Goal: Contribute content: Contribute content

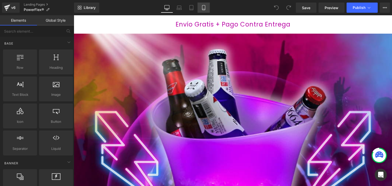
click at [202, 8] on icon at bounding box center [203, 7] width 5 height 5
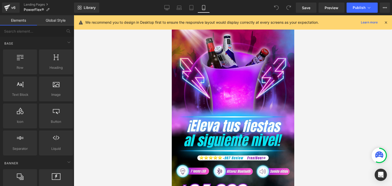
click at [384, 22] on icon at bounding box center [385, 22] width 5 height 5
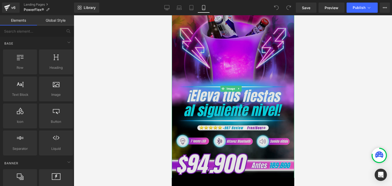
scroll to position [25, 0]
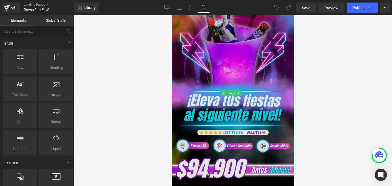
click at [233, 57] on img at bounding box center [232, 93] width 122 height 181
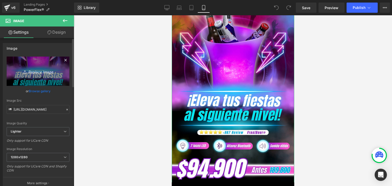
click at [41, 71] on icon "Replace Image" at bounding box center [38, 71] width 41 height 6
type input "C:\fakepath\Banner Landing.webp"
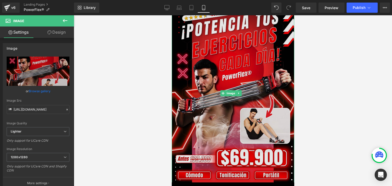
type input "https://ucarecdn.com/9807ca0b-6c75-497a-88dd-7f4084ea419d/-/format/auto/-/previ…"
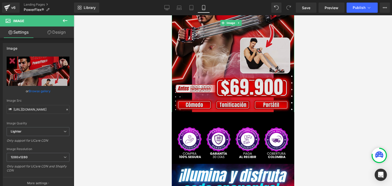
scroll to position [102, 0]
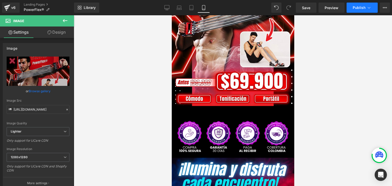
click at [352, 11] on button "Publish" at bounding box center [361, 8] width 31 height 10
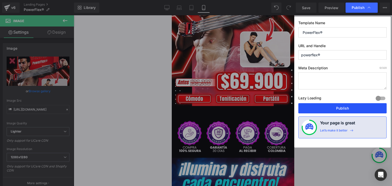
click at [328, 108] on button "Publish" at bounding box center [342, 108] width 88 height 10
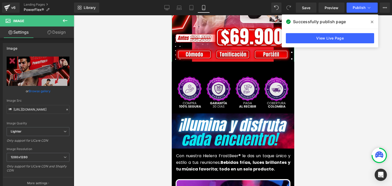
scroll to position [153, 0]
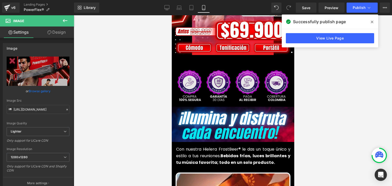
click at [223, 71] on img at bounding box center [232, 85] width 125 height 35
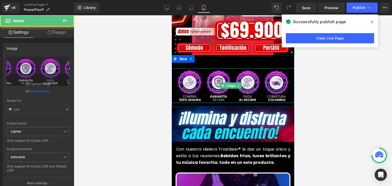
type input "https://ucarecdn.com/ec77b9e1-5457-420f-aaeb-78aa8b940784/-/format/auto/-/previ…"
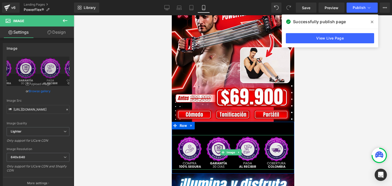
scroll to position [0, 0]
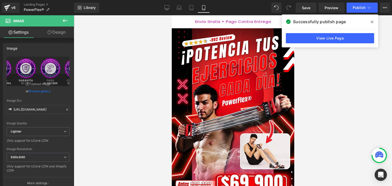
click at [371, 22] on icon at bounding box center [371, 22] width 3 height 4
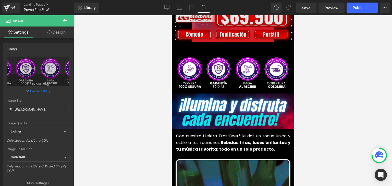
scroll to position [178, 0]
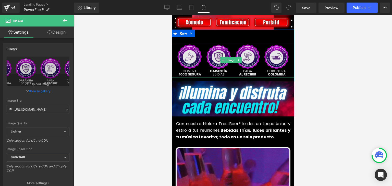
click at [231, 50] on img at bounding box center [232, 60] width 125 height 35
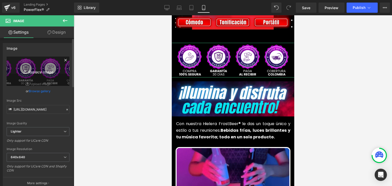
click at [30, 65] on link "Replace Image" at bounding box center [38, 71] width 63 height 29
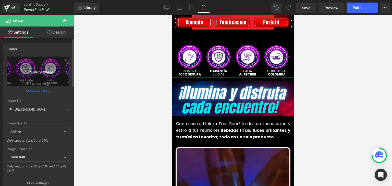
type input "C:\fakepath\1.webp"
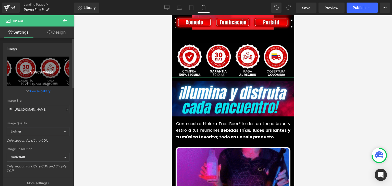
type input "https://ucarecdn.com/be7e53cc-4d6b-420a-a4a3-688dd5df2945/-/format/auto/-/previ…"
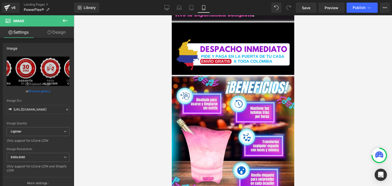
scroll to position [943, 0]
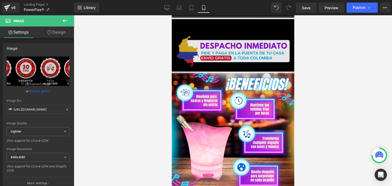
click at [223, 48] on img at bounding box center [233, 51] width 124 height 34
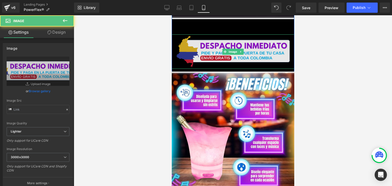
type input "https://ucarecdn.com/8fcfb031-fa5c-49d6-8f09-2653d7d67db1/-/format/auto/-/previ…"
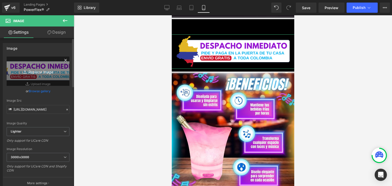
click at [37, 76] on link "Replace Image" at bounding box center [38, 71] width 63 height 29
type input "C:\fakepath\3.webp"
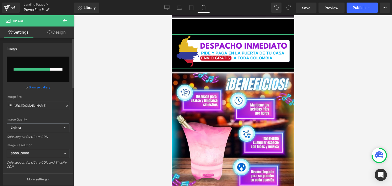
click at [43, 85] on link "Browse gallery" at bounding box center [40, 87] width 22 height 9
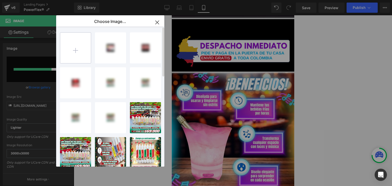
click at [74, 56] on input "file" at bounding box center [75, 48] width 31 height 31
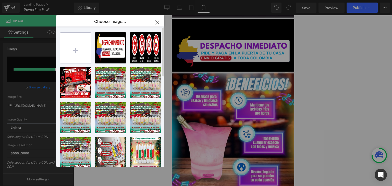
type input "C:\fakepath\3.webp"
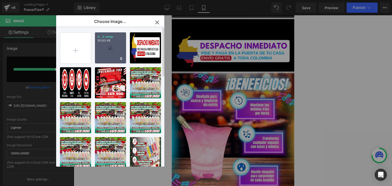
click at [103, 53] on div "3...3.webp 101.85 KB" at bounding box center [110, 47] width 31 height 31
type input "https://ucarecdn.com/aa61ab73-c4e9-41d8-9c2a-102655ef1f37/-/format/auto/-/previ…"
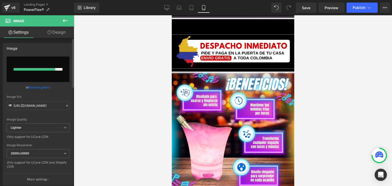
click at [44, 86] on link "Browse gallery" at bounding box center [40, 87] width 22 height 9
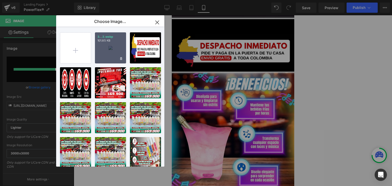
click at [105, 50] on div "3...3.webp 101.85 KB" at bounding box center [110, 47] width 31 height 31
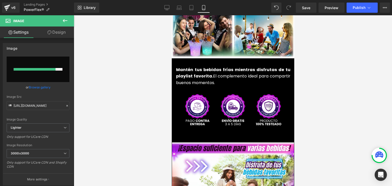
scroll to position [1249, 0]
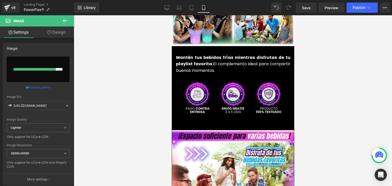
click at [220, 88] on img at bounding box center [232, 98] width 125 height 35
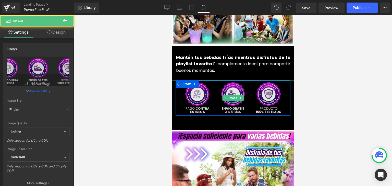
type input "https://ucarecdn.com/a7fab6e9-b073-4c3b-bc51-ec83a0316eab/-/format/auto/-/previ…"
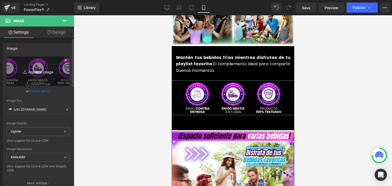
click at [46, 71] on icon "Replace Image" at bounding box center [38, 71] width 41 height 6
type input "C:\fakepath\2.webp"
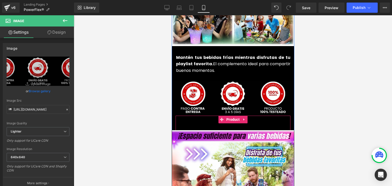
type input "https://ucarecdn.com/ce53647f-8038-4fed-b08f-27c4c0610ee3/-/format/auto/-/previ…"
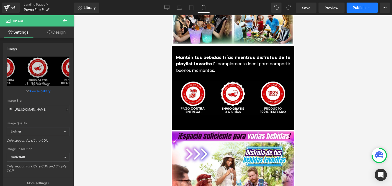
click at [361, 9] on span "Publish" at bounding box center [358, 8] width 13 height 4
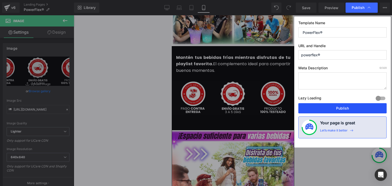
click at [340, 108] on button "Publish" at bounding box center [342, 108] width 88 height 10
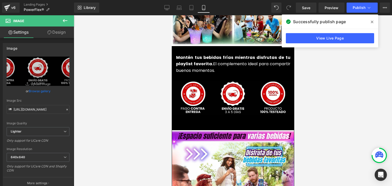
click at [368, 20] on span at bounding box center [372, 22] width 8 height 8
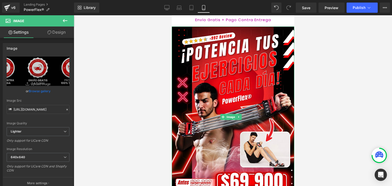
scroll to position [0, 0]
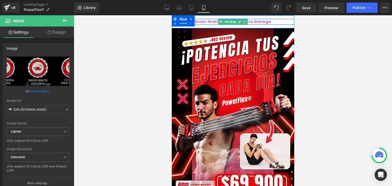
click at [242, 22] on link at bounding box center [244, 22] width 5 height 6
click at [246, 23] on icon at bounding box center [247, 21] width 3 height 3
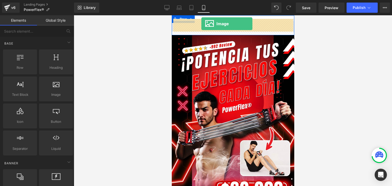
drag, startPoint x: 237, startPoint y: 98, endPoint x: 201, endPoint y: 24, distance: 82.5
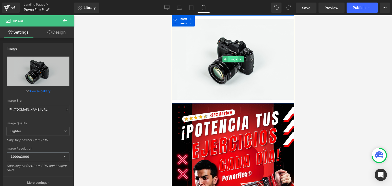
click at [228, 59] on span "Image" at bounding box center [232, 59] width 10 height 6
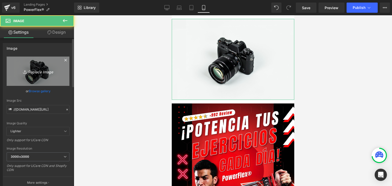
click at [48, 70] on icon "Replace Image" at bounding box center [38, 71] width 41 height 6
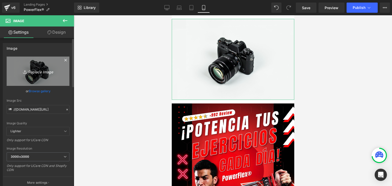
type input "C:\fakepath\Subtítulo.webp"
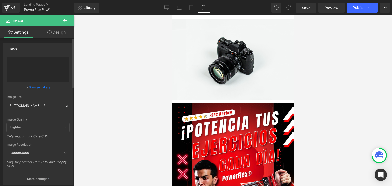
type input "https://ucarecdn.com/92736eea-7c0e-43aa-b628-d516f5100813/-/format/auto/-/previ…"
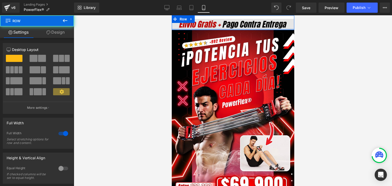
drag, startPoint x: 216, startPoint y: 32, endPoint x: 218, endPoint y: 25, distance: 7.1
click at [218, 25] on div "Image Row Row" at bounding box center [232, 22] width 122 height 15
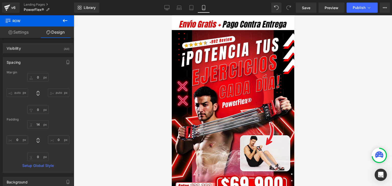
click at [352, 35] on div at bounding box center [233, 100] width 318 height 171
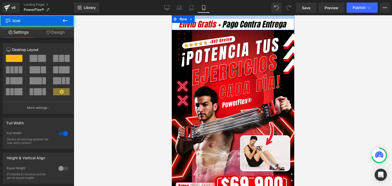
drag, startPoint x: 218, startPoint y: 16, endPoint x: 221, endPoint y: 5, distance: 10.6
click at [221, 15] on html "Image Row Row Image Add To Cart (P) Cart Button Product Image Row Image Con nue…" at bounding box center [232, 100] width 122 height 171
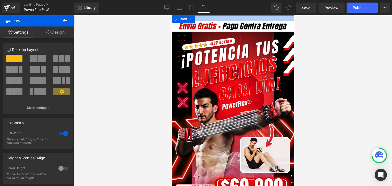
click at [217, 17] on div at bounding box center [232, 17] width 122 height 5
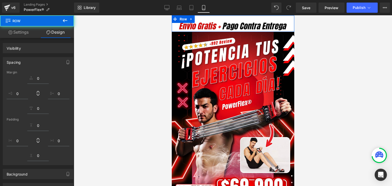
click at [218, 15] on html "Image Row Row Image Add To Cart (P) Cart Button Product Image Row Image Con nue…" at bounding box center [232, 100] width 122 height 171
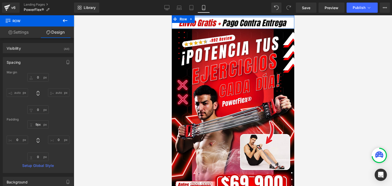
click at [218, 15] on html "Image Row Row Image Add To Cart (P) Cart Button Product Image Row Image Con nue…" at bounding box center [232, 100] width 122 height 171
click at [218, 4] on div "Library Mobile Desktop Laptop Tablet Mobile Save Preview Publish Scheduled View…" at bounding box center [233, 8] width 318 height 10
type input "2px"
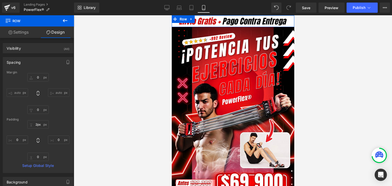
drag, startPoint x: 218, startPoint y: 17, endPoint x: 393, endPoint y: 21, distance: 174.2
click at [221, 15] on html "Image Row Row Image Add To Cart (P) Cart Button Product Image Row Image Con nue…" at bounding box center [232, 100] width 122 height 171
click at [221, 6] on div "Library Mobile Desktop Laptop Tablet Mobile Save Preview Publish Scheduled View…" at bounding box center [233, 8] width 318 height 10
click at [167, 6] on icon at bounding box center [166, 7] width 5 height 5
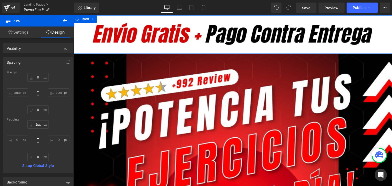
type input "0"
type input "18"
type input "0"
type input "18"
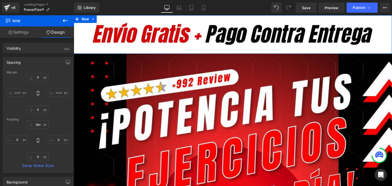
type input "0"
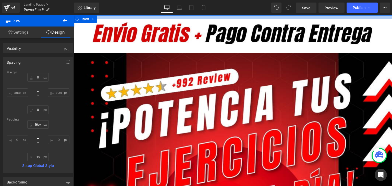
drag, startPoint x: 158, startPoint y: 16, endPoint x: 234, endPoint y: 23, distance: 75.8
click at [160, 15] on html "Image Row Row Image Add To Cart (P) Cart Button Product Image Row Image Con nue…" at bounding box center [233, 100] width 318 height 171
click at [153, 8] on div "Library Desktop Desktop Laptop Tablet Mobile Save Preview Publish Scheduled Vie…" at bounding box center [233, 8] width 318 height 10
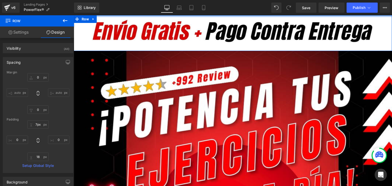
drag, startPoint x: 151, startPoint y: 18, endPoint x: 227, endPoint y: 23, distance: 75.9
click at [154, 15] on html "Image Row Row Image Add To Cart (P) Cart Button Product Image Row Image Con nue…" at bounding box center [233, 100] width 318 height 171
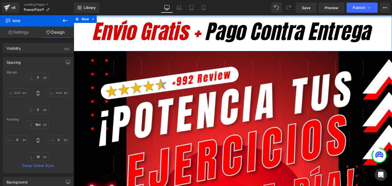
click at [117, 9] on div "Library Desktop Desktop Laptop Tablet Mobile Save Preview Publish Scheduled Vie…" at bounding box center [233, 8] width 318 height 10
type input "3px"
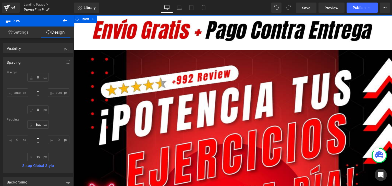
drag, startPoint x: 131, startPoint y: 17, endPoint x: 206, endPoint y: 24, distance: 75.8
click at [133, 15] on html "Image Row Row Image Add To Cart (P) Cart Button Product Image Row Image Con nue…" at bounding box center [233, 100] width 318 height 171
click at [133, 8] on div "Library Desktop Desktop Laptop Tablet Mobile Save Preview Publish Scheduled Vie…" at bounding box center [233, 8] width 318 height 10
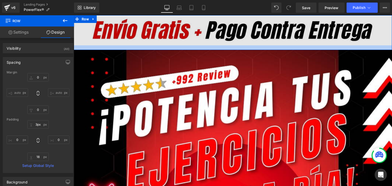
type input "0px"
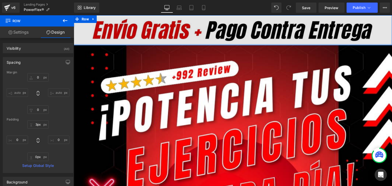
drag, startPoint x: 132, startPoint y: 47, endPoint x: 134, endPoint y: 36, distance: 11.4
click at [134, 36] on div "Image Row Row" at bounding box center [233, 30] width 318 height 30
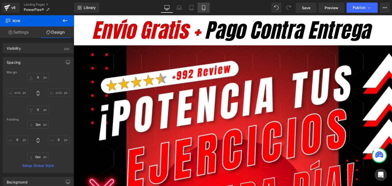
click at [204, 6] on icon at bounding box center [203, 7] width 5 height 5
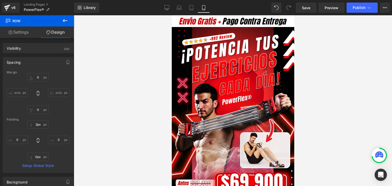
type input "0"
type input "2"
type input "0"
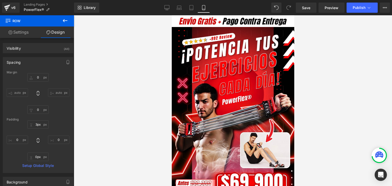
type input "0"
click at [357, 6] on span "Publish" at bounding box center [358, 8] width 13 height 4
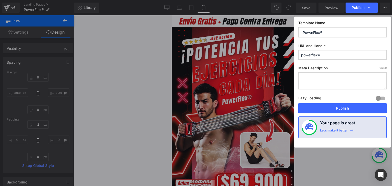
click at [342, 106] on button "Publish" at bounding box center [342, 108] width 88 height 10
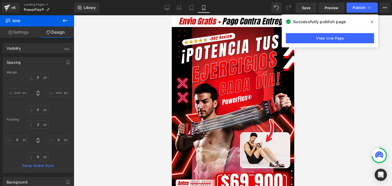
click at [370, 23] on span at bounding box center [372, 22] width 8 height 8
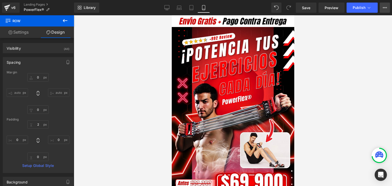
click at [386, 7] on button "View Live Page View with current Template Save Template to Library Schedule Pub…" at bounding box center [384, 8] width 10 height 10
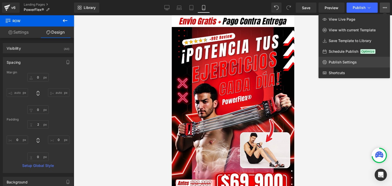
click at [331, 66] on link "Publish Settings" at bounding box center [353, 62] width 71 height 11
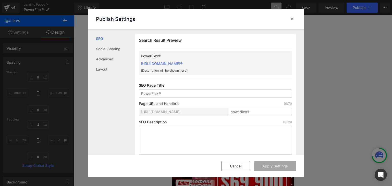
drag, startPoint x: 138, startPoint y: 59, endPoint x: 238, endPoint y: 61, distance: 99.7
click at [238, 61] on div "Search Result Preview PowerFlex® https://commpralo-ya.myshopify.com/pages/power…" at bounding box center [215, 96] width 161 height 125
copy link "https://commpralo-ya.myshopify.com/pages/powerflex®"
click at [291, 21] on icon at bounding box center [291, 19] width 5 height 5
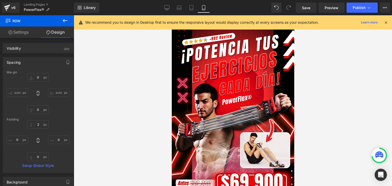
click at [385, 23] on icon at bounding box center [385, 22] width 5 height 5
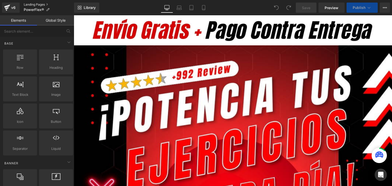
click at [35, 4] on link "Landing Pages" at bounding box center [49, 5] width 50 height 4
click at [204, 9] on icon at bounding box center [203, 7] width 5 height 5
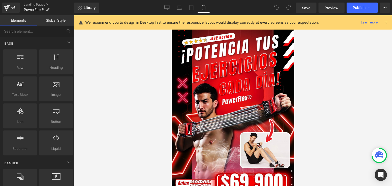
click at [386, 24] on icon at bounding box center [385, 22] width 5 height 5
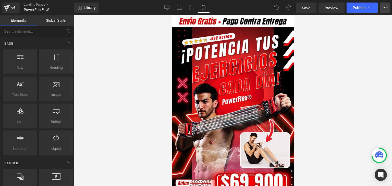
click at [385, 9] on icon at bounding box center [384, 8] width 4 height 4
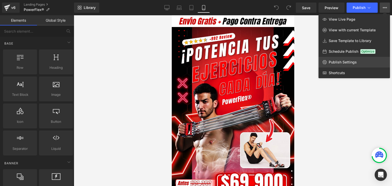
click at [333, 62] on span "Publish Settings" at bounding box center [342, 62] width 28 height 5
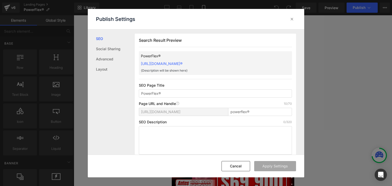
drag, startPoint x: 139, startPoint y: 62, endPoint x: 242, endPoint y: 62, distance: 103.5
click at [242, 62] on div "PowerFlex® https://commpralo-ya.myshopify.com/pages/powerflex® {Description wil…" at bounding box center [215, 63] width 153 height 24
click at [251, 112] on input "powerflex®" at bounding box center [260, 112] width 64 height 8
type input "powerflex"
click at [270, 166] on button "Apply Settings" at bounding box center [275, 166] width 42 height 10
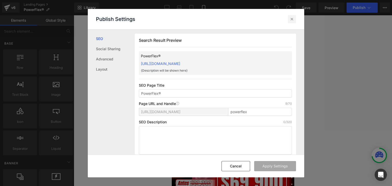
click at [291, 20] on icon at bounding box center [291, 19] width 5 height 5
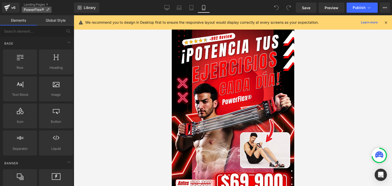
click at [44, 10] on span "PowerFlex®" at bounding box center [34, 10] width 20 height 4
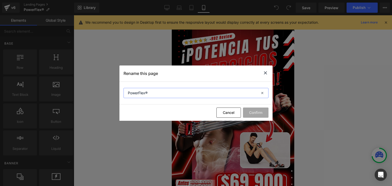
click at [158, 92] on input "PowerFlex®" at bounding box center [195, 93] width 145 height 10
type input "PowerFlex"
click at [248, 113] on button "Confirm" at bounding box center [255, 113] width 25 height 10
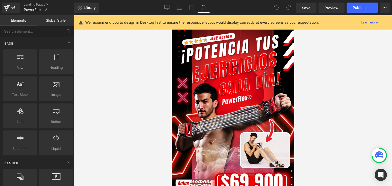
click at [382, 23] on div "We recommend you to design in Desktop first to ensure the responsive layout wou…" at bounding box center [234, 22] width 298 height 6
click at [386, 22] on icon at bounding box center [385, 22] width 5 height 5
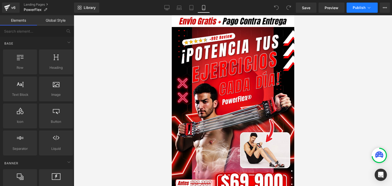
click at [365, 9] on span "Publish" at bounding box center [358, 8] width 13 height 4
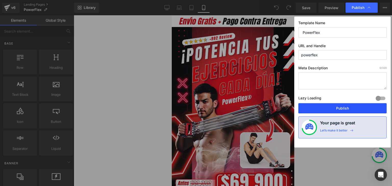
click at [339, 105] on button "Publish" at bounding box center [342, 108] width 88 height 10
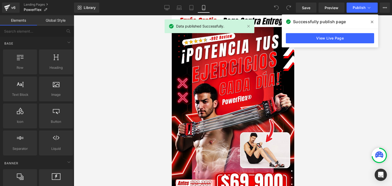
click at [371, 19] on span at bounding box center [372, 22] width 8 height 8
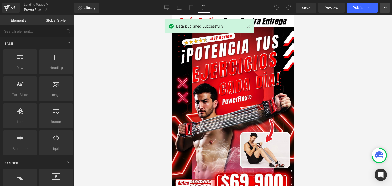
click at [383, 10] on button "View Live Page View with current Template Save Template to Library Schedule Pub…" at bounding box center [384, 8] width 10 height 10
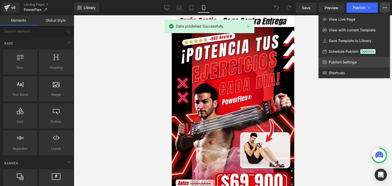
click at [330, 61] on span "Publish Settings" at bounding box center [342, 62] width 28 height 5
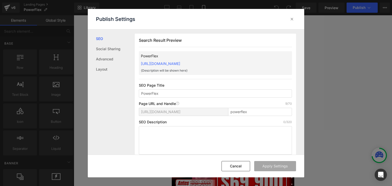
drag, startPoint x: 154, startPoint y: 61, endPoint x: 242, endPoint y: 60, distance: 88.0
click at [242, 60] on div "Search Result Preview PowerFlex https://commpralo-ya.myshopify.com/pages/powerf…" at bounding box center [215, 96] width 161 height 125
copy link "https://commpralo-ya.myshopify.com/pages/powerflex"
click at [293, 21] on icon at bounding box center [291, 19] width 5 height 5
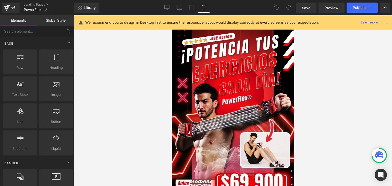
drag, startPoint x: 384, startPoint y: 22, endPoint x: 308, endPoint y: 58, distance: 84.3
click at [384, 23] on icon at bounding box center [385, 22] width 5 height 5
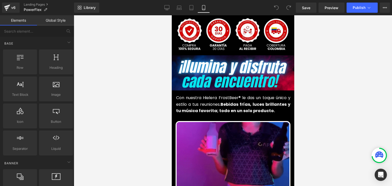
scroll to position [204, 0]
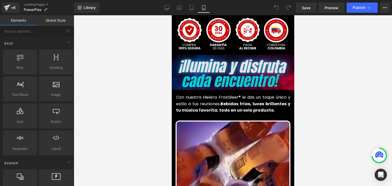
click at [224, 73] on img at bounding box center [232, 73] width 133 height 37
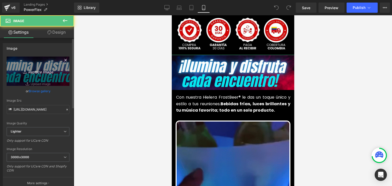
click at [16, 69] on link "Replace Image" at bounding box center [38, 71] width 63 height 29
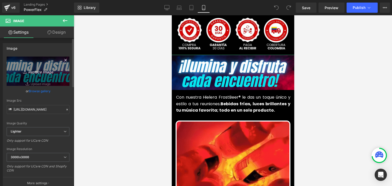
type input "C:\fakepath\41.webp"
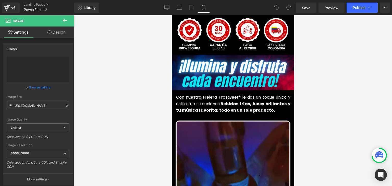
type input "https://ucarecdn.com/034eb3e6-9d32-49d3-ad6e-0078f7433db9/-/format/auto/-/previ…"
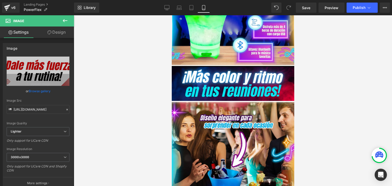
scroll to position [459, 0]
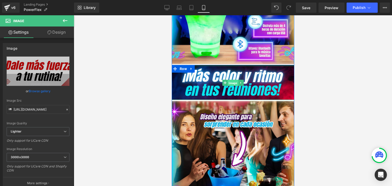
click at [228, 80] on span "Image" at bounding box center [232, 83] width 10 height 6
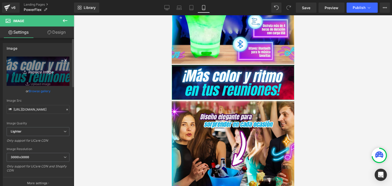
click at [50, 73] on icon "Replace Image" at bounding box center [38, 71] width 41 height 6
type input "C:\fakepath\42.webp"
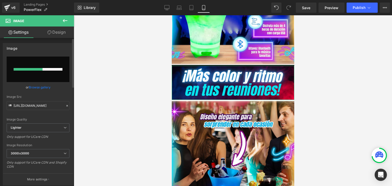
click at [43, 88] on link "Browse gallery" at bounding box center [40, 87] width 22 height 9
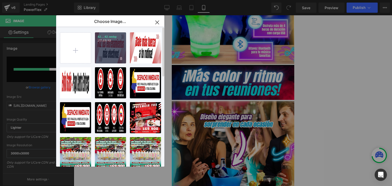
click at [98, 51] on div "42...42.webp 251.88 KB" at bounding box center [110, 47] width 31 height 31
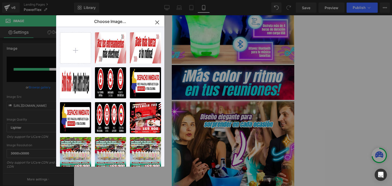
type input "https://ucarecdn.com/5670cbb5-05c4-4a11-bff4-dc0732489f72/-/format/auto/-/previ…"
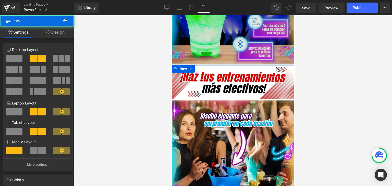
drag, startPoint x: 241, startPoint y: 57, endPoint x: 243, endPoint y: 54, distance: 4.1
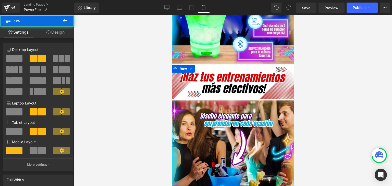
click at [342, 47] on div at bounding box center [233, 100] width 318 height 171
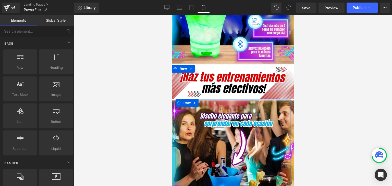
click at [269, 99] on div at bounding box center [232, 99] width 115 height 1
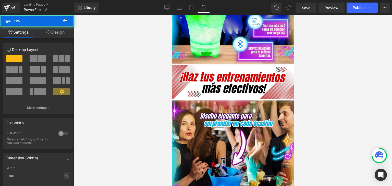
click at [319, 89] on div at bounding box center [233, 100] width 318 height 171
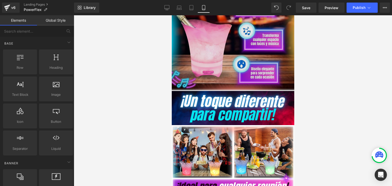
scroll to position [1045, 0]
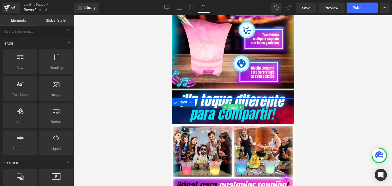
click at [232, 105] on span "Image" at bounding box center [232, 108] width 10 height 6
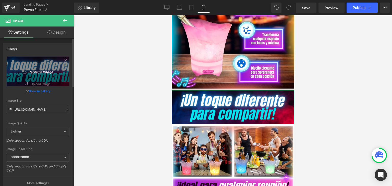
click at [48, 76] on link "Replace Image" at bounding box center [38, 71] width 63 height 29
type input "C:\fakepath\43.webp"
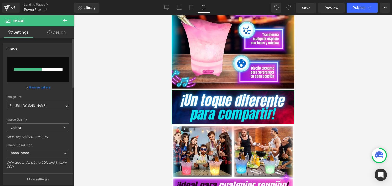
click at [42, 87] on link "Browse gallery" at bounding box center [40, 87] width 22 height 9
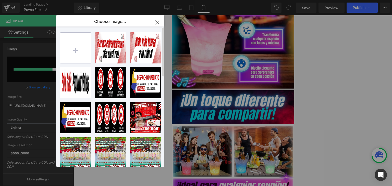
click at [69, 56] on input "file" at bounding box center [75, 48] width 31 height 31
type input "C:\fakepath\43.webp"
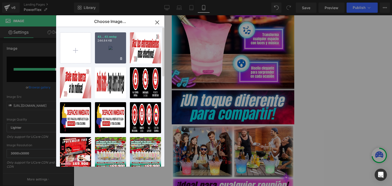
click at [101, 48] on div "43...43.webp 244.84 KB" at bounding box center [110, 47] width 31 height 31
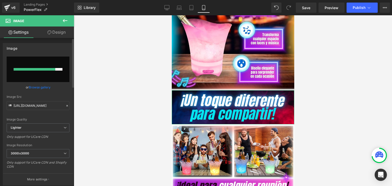
click at [42, 88] on link "Browse gallery" at bounding box center [40, 87] width 22 height 9
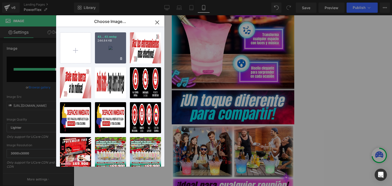
click at [98, 56] on div "43...43.webp 244.84 KB" at bounding box center [110, 47] width 31 height 31
type input "https://ucarecdn.com/e52e4d97-ce4f-49f4-a73e-da41ec828bb3/-/format/auto/-/previ…"
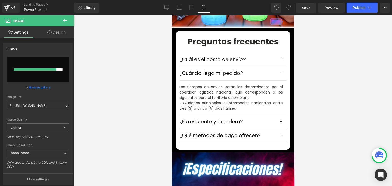
scroll to position [1530, 0]
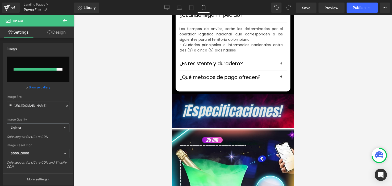
click at [230, 103] on div "Image" at bounding box center [232, 111] width 122 height 34
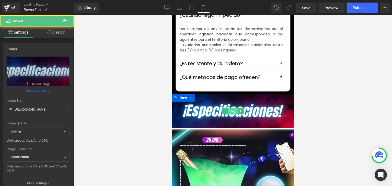
click at [229, 108] on span "Image" at bounding box center [232, 111] width 10 height 6
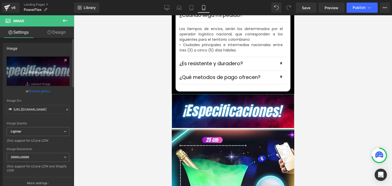
click at [48, 76] on link "Replace Image" at bounding box center [38, 71] width 63 height 29
type input "C:\fakepath\44.webp"
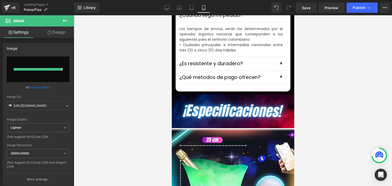
type input "https://ucarecdn.com/a845c123-53d4-4bc1-94d9-d3bf556873db/-/format/auto/-/previ…"
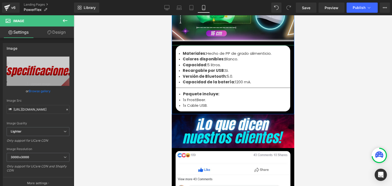
scroll to position [1759, 0]
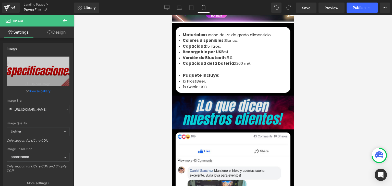
click at [227, 100] on img at bounding box center [232, 113] width 122 height 34
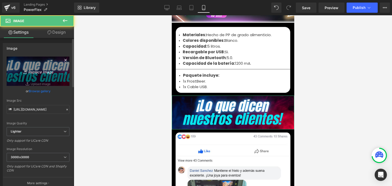
click at [26, 75] on link "Replace Image" at bounding box center [38, 71] width 63 height 29
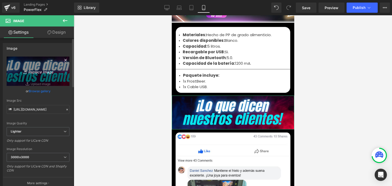
type input "C:\fakepath\45.webp"
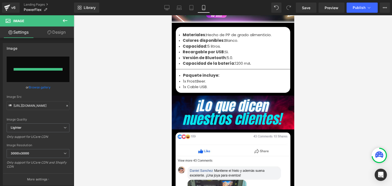
type input "https://ucarecdn.com/0ea1d37f-c77b-4ca7-b545-90669fcceead/-/format/auto/-/previ…"
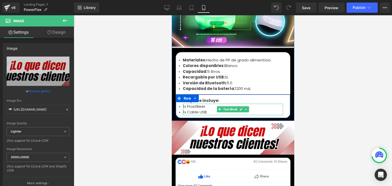
scroll to position [1733, 0]
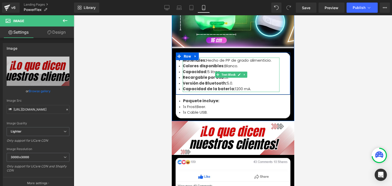
click at [197, 81] on span "Versión de Bluetooth:" at bounding box center [204, 83] width 44 height 5
click at [199, 81] on span "Versión de Bluetooth:" at bounding box center [204, 83] width 44 height 5
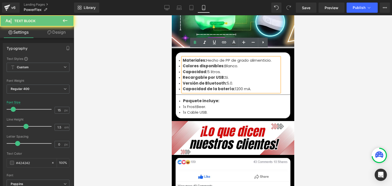
click at [232, 81] on li "Versión de Bluetooth: 5.0." at bounding box center [230, 84] width 97 height 6
click at [246, 86] on li "Capacidad de la batería: 1200 mA." at bounding box center [230, 89] width 97 height 6
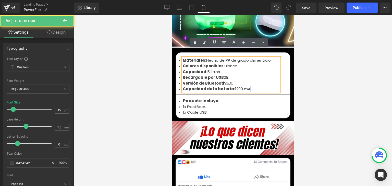
click at [247, 86] on li "Capacidad de la batería: 1200 mA." at bounding box center [230, 89] width 97 height 6
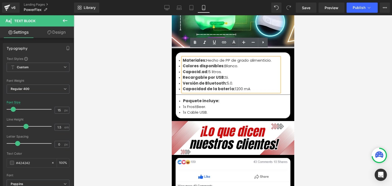
click at [196, 69] on span "Capacid. ad:" at bounding box center [194, 71] width 25 height 5
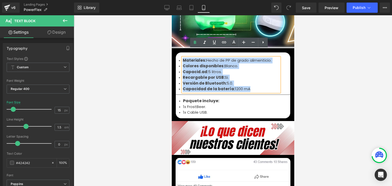
drag, startPoint x: 248, startPoint y: 81, endPoint x: 180, endPoint y: 54, distance: 73.0
click at [182, 58] on ul "Materiales: Hecho de PP de grado alimenticio. Colores disponibles: Blanco. Capa…" at bounding box center [230, 75] width 97 height 34
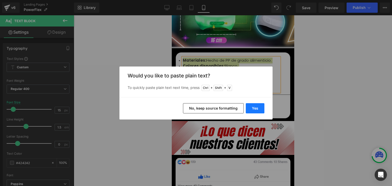
drag, startPoint x: 257, startPoint y: 109, endPoint x: 85, endPoint y: 94, distance: 172.2
click at [257, 109] on button "Yes" at bounding box center [254, 108] width 19 height 10
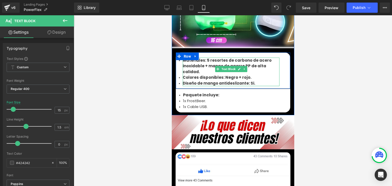
click at [187, 75] on b "Colores disponibles: Negro + rojo." at bounding box center [216, 77] width 69 height 5
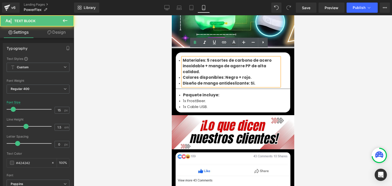
click at [198, 75] on b "Colores disponibles: Negro + rojo." at bounding box center [216, 77] width 69 height 5
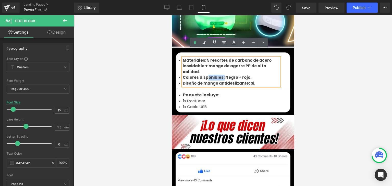
drag, startPoint x: 220, startPoint y: 64, endPoint x: 204, endPoint y: 63, distance: 15.8
click at [204, 75] on b "Colores disponibles: Negro + rojo." at bounding box center [216, 77] width 69 height 5
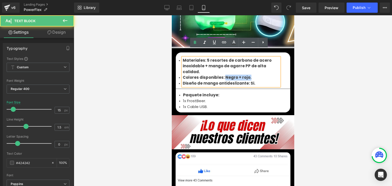
drag, startPoint x: 221, startPoint y: 63, endPoint x: 245, endPoint y: 63, distance: 24.5
click at [245, 75] on b "Colores disponibles: Negro + rojo." at bounding box center [216, 77] width 69 height 5
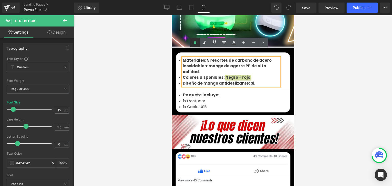
drag, startPoint x: 196, startPoint y: 44, endPoint x: 41, endPoint y: 35, distance: 155.2
click at [196, 44] on icon at bounding box center [195, 43] width 6 height 6
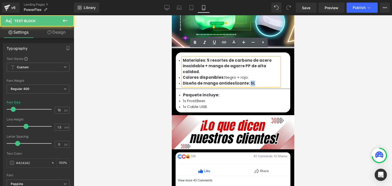
drag, startPoint x: 254, startPoint y: 69, endPoint x: 245, endPoint y: 69, distance: 9.4
click at [245, 81] on li "Diseño de mango antideslizante: Si." at bounding box center [230, 84] width 97 height 6
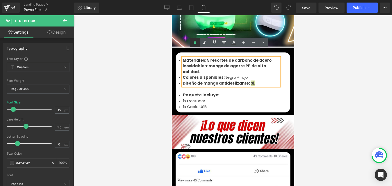
click at [197, 41] on icon at bounding box center [195, 43] width 6 height 6
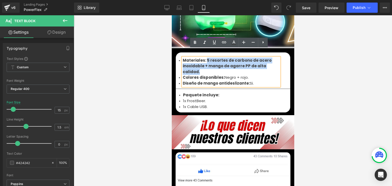
drag, startPoint x: 204, startPoint y: 53, endPoint x: 276, endPoint y: 58, distance: 72.1
click at [271, 58] on b "Materiales: 5 resortes de carbono de acero inoxidable + mango de agarre PP de a…" at bounding box center [226, 66] width 89 height 17
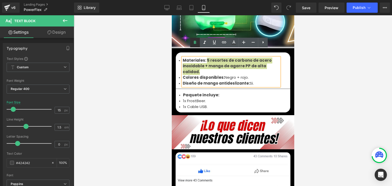
click at [195, 41] on icon at bounding box center [195, 43] width 6 height 6
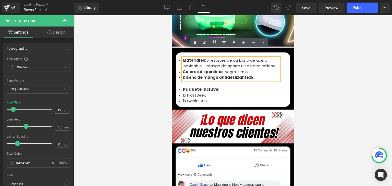
click at [221, 58] on li "Materiales: 5 resortes de carbono de acero inoxidable + mango de agarre PP de a…" at bounding box center [230, 63] width 97 height 11
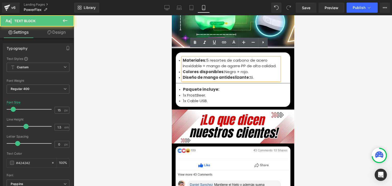
click at [332, 53] on div at bounding box center [233, 100] width 318 height 171
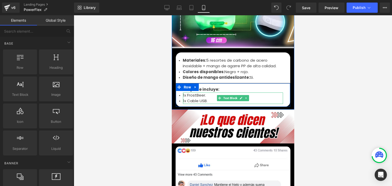
click at [191, 93] on li "1x FrostBeer." at bounding box center [233, 96] width 100 height 6
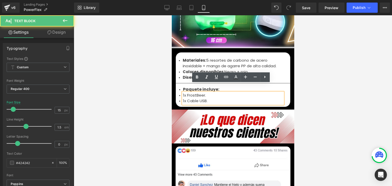
click at [206, 98] on li "1x Cable USB." at bounding box center [233, 101] width 100 height 6
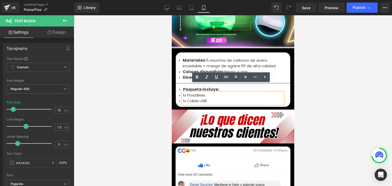
drag, startPoint x: 202, startPoint y: 92, endPoint x: 180, endPoint y: 88, distance: 22.3
click at [183, 93] on div "1x FrostBeer. 1x Cable USB." at bounding box center [233, 98] width 100 height 11
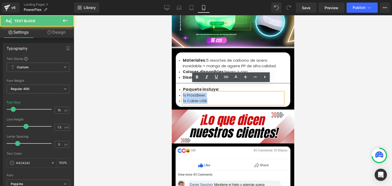
drag, startPoint x: 205, startPoint y: 93, endPoint x: 181, endPoint y: 89, distance: 24.3
click at [183, 93] on ul "1x FrostBeer. 1x Cable USB." at bounding box center [233, 98] width 100 height 11
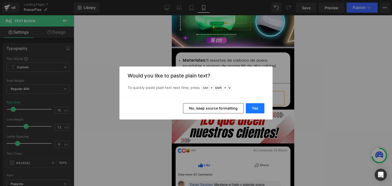
click at [256, 108] on button "Yes" at bounding box center [254, 108] width 19 height 10
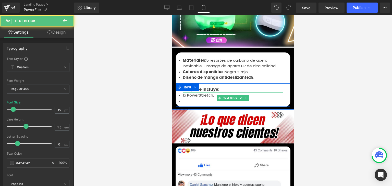
click at [192, 98] on li at bounding box center [233, 101] width 100 height 6
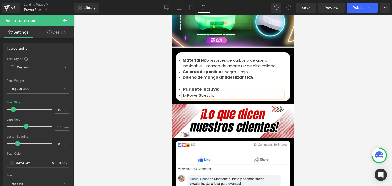
click at [330, 68] on div at bounding box center [233, 100] width 318 height 171
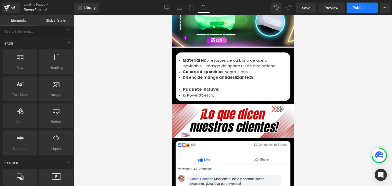
click at [360, 10] on button "Publish" at bounding box center [361, 8] width 31 height 10
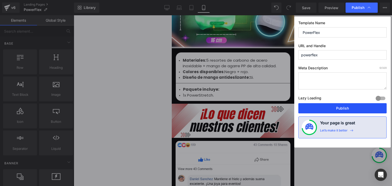
click at [341, 108] on button "Publish" at bounding box center [342, 108] width 88 height 10
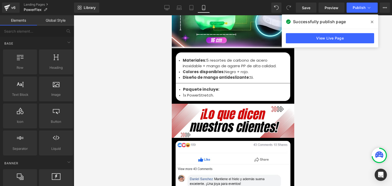
click at [370, 24] on span at bounding box center [372, 22] width 8 height 8
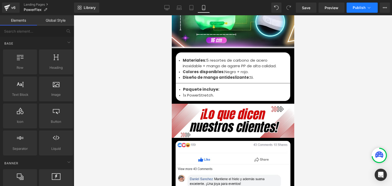
click at [355, 10] on button "Publish" at bounding box center [361, 8] width 31 height 10
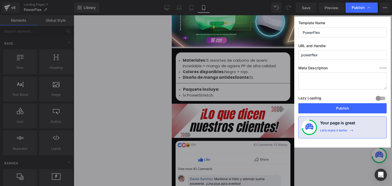
click at [341, 107] on button "Publish" at bounding box center [342, 108] width 88 height 10
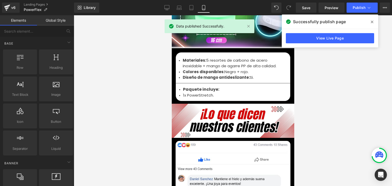
click at [371, 23] on icon at bounding box center [371, 22] width 3 height 4
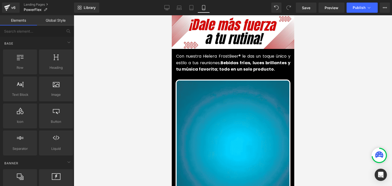
scroll to position [178, 0]
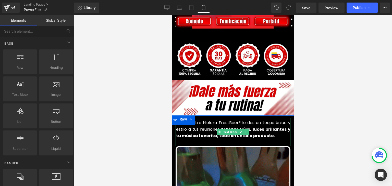
click at [193, 122] on font "Con nuestra Hielera FrostBeer® le das un toque único y estilo a tus reuniones. …" at bounding box center [233, 129] width 114 height 19
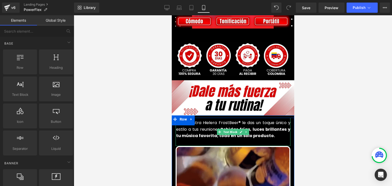
click at [193, 122] on font "Con nuestra Hielera FrostBeer® le das un toque único y estilo a tus reuniones. …" at bounding box center [233, 129] width 114 height 19
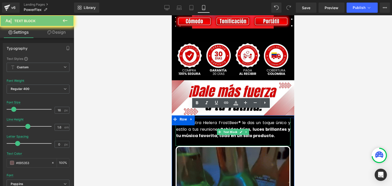
click at [193, 122] on font "Con nuestra Hielera FrostBeer® le das un toque único y estilo a tus reuniones. …" at bounding box center [233, 129] width 114 height 19
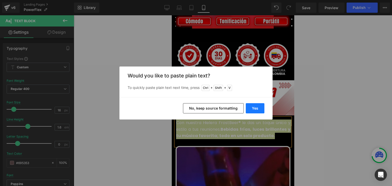
drag, startPoint x: 252, startPoint y: 108, endPoint x: 73, endPoint y: 95, distance: 179.4
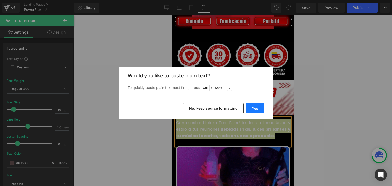
click at [252, 108] on button "Yes" at bounding box center [254, 108] width 19 height 10
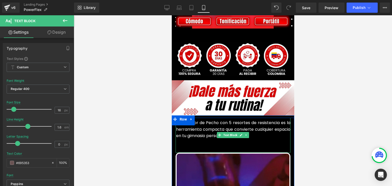
click at [195, 139] on p at bounding box center [233, 142] width 114 height 7
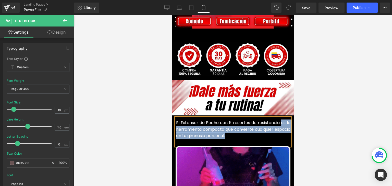
drag, startPoint x: 244, startPoint y: 128, endPoint x: 278, endPoint y: 115, distance: 36.5
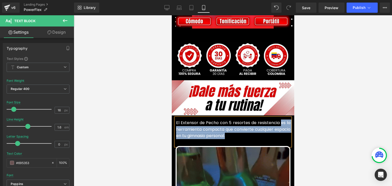
click at [278, 120] on p "El Extensor de Pecho con 5 resortes de resistencia es la herramienta compacta q…" at bounding box center [233, 130] width 114 height 20
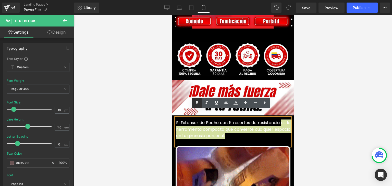
click at [197, 102] on icon at bounding box center [197, 103] width 6 height 6
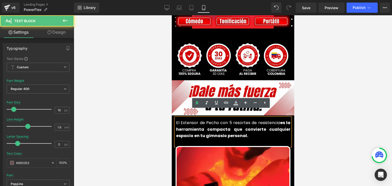
click at [226, 120] on strong "es la herramienta compacta que convierte cualquier espacio en tu gimnasio perso…" at bounding box center [233, 129] width 114 height 19
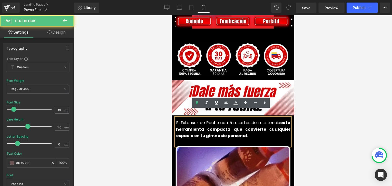
click at [342, 111] on div at bounding box center [233, 100] width 318 height 171
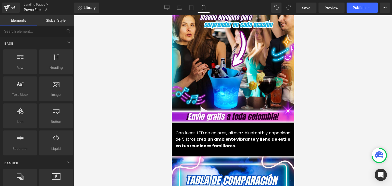
scroll to position [561, 0]
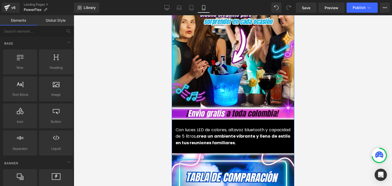
click at [199, 129] on font "Con luces LED de colores, altavoz bluetooth y capacidad de 5 litros, crea un am…" at bounding box center [232, 136] width 115 height 19
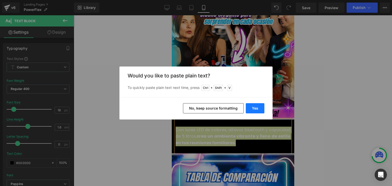
click at [255, 108] on button "Yes" at bounding box center [254, 108] width 19 height 10
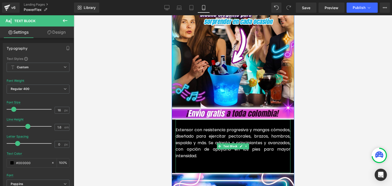
click at [189, 159] on p at bounding box center [232, 162] width 115 height 7
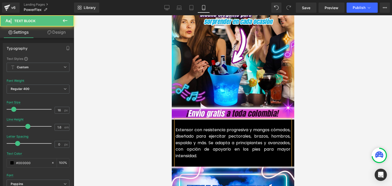
click at [213, 148] on p "Extensor con resistencia progresiva y mangos cómodos, diseñado para ejercitar p…" at bounding box center [232, 143] width 115 height 33
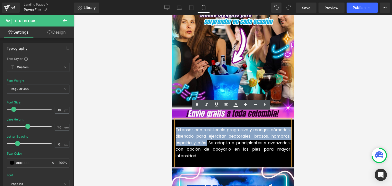
drag, startPoint x: 227, startPoint y: 135, endPoint x: 174, endPoint y: 123, distance: 54.1
click at [175, 127] on font "Extensor con resistencia progresiva y mangos cómodos, diseñado para ejercitar p…" at bounding box center [232, 143] width 115 height 32
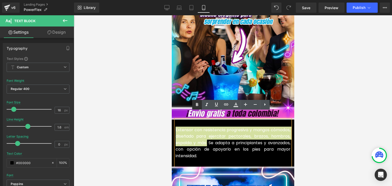
click at [199, 105] on icon at bounding box center [197, 105] width 6 height 6
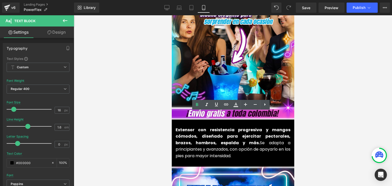
click at [333, 106] on div at bounding box center [233, 100] width 318 height 171
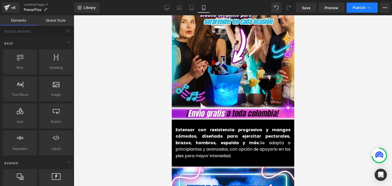
click at [357, 6] on span "Publish" at bounding box center [358, 8] width 13 height 4
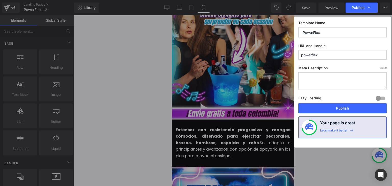
drag, startPoint x: 338, startPoint y: 112, endPoint x: 341, endPoint y: 106, distance: 6.3
click at [338, 111] on button "Publish" at bounding box center [342, 108] width 88 height 10
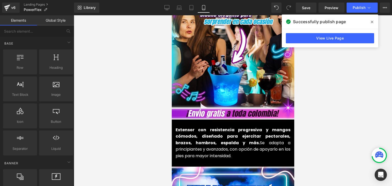
click at [370, 24] on icon at bounding box center [371, 22] width 3 height 4
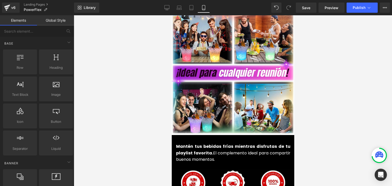
scroll to position [1173, 0]
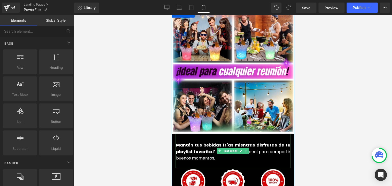
click at [187, 145] on strong "Mantén tus bebidas frías mientras disfrutas de tu playlist favorita." at bounding box center [233, 148] width 114 height 12
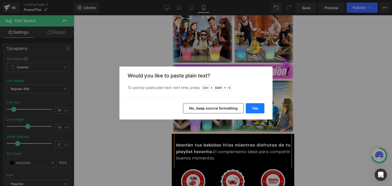
click at [255, 108] on button "Yes" at bounding box center [254, 108] width 19 height 10
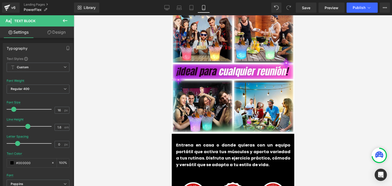
click at [182, 165] on div "Rendering Content" at bounding box center [195, 166] width 31 height 6
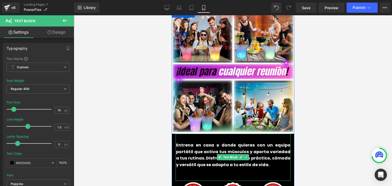
click at [183, 168] on p at bounding box center [233, 171] width 114 height 7
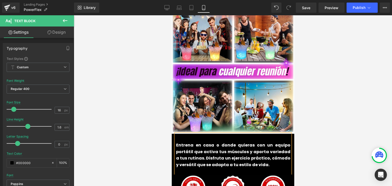
click at [192, 149] on b "Entrena en casa o donde quieras con un equipo portátil que activa tus músculos …" at bounding box center [233, 154] width 114 height 25
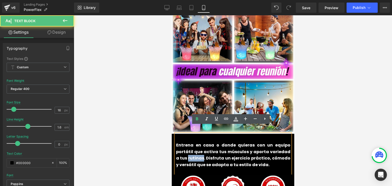
click at [192, 149] on b "Entrena en casa o donde quieras con un equipo portátil que activa tus músculos …" at bounding box center [233, 154] width 114 height 25
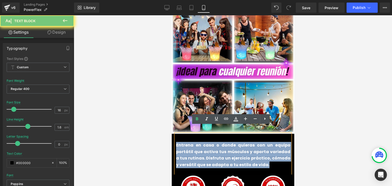
click at [192, 149] on b "Entrena en casa o donde quieras con un equipo portátil que activa tus músculos …" at bounding box center [233, 154] width 114 height 25
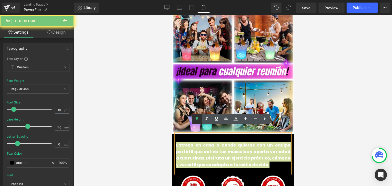
click at [197, 121] on icon at bounding box center [197, 119] width 6 height 6
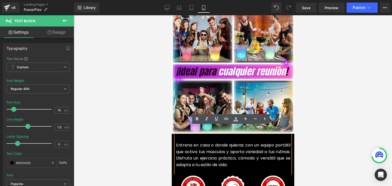
click at [213, 144] on font "Entrena en casa o donde quieras con un equipo portátil que activa tus músculos …" at bounding box center [233, 154] width 114 height 25
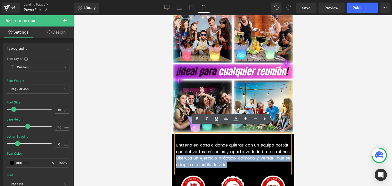
drag, startPoint x: 245, startPoint y: 156, endPoint x: 190, endPoint y: 151, distance: 56.1
click at [190, 151] on p "Entrena en casa o donde quieras con un equipo portátil que activa tus músculos …" at bounding box center [233, 155] width 114 height 26
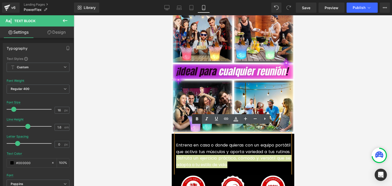
click at [198, 120] on icon at bounding box center [197, 118] width 2 height 3
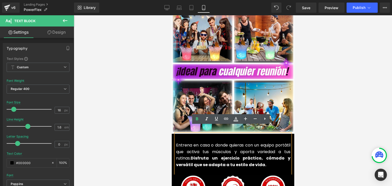
click at [344, 114] on div at bounding box center [233, 100] width 318 height 171
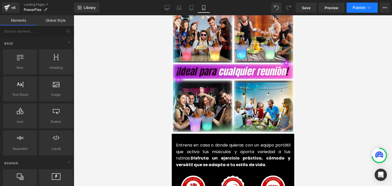
click at [360, 8] on span "Publish" at bounding box center [358, 8] width 13 height 4
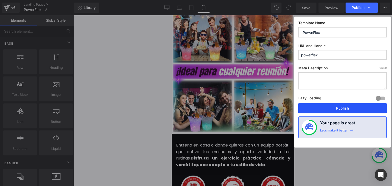
click at [345, 106] on button "Publish" at bounding box center [342, 108] width 88 height 10
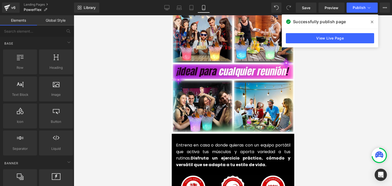
click at [371, 22] on icon at bounding box center [371, 22] width 3 height 3
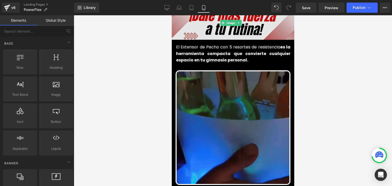
scroll to position [255, 0]
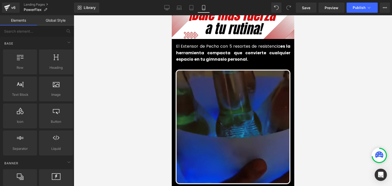
click at [235, 90] on img at bounding box center [232, 127] width 115 height 115
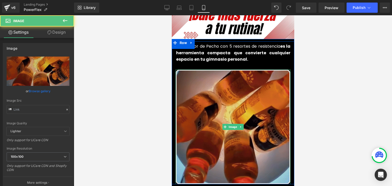
type input "https://media1.giphy.com/media/v1.Y2lkPTc5MGI3NjExemxucTEzY216YmZka2N3OGt4dzFob…"
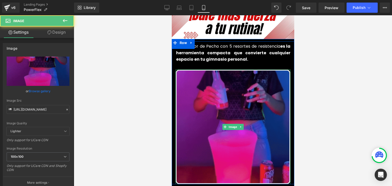
scroll to position [280, 0]
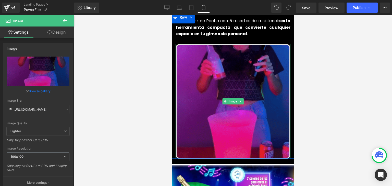
click at [234, 80] on img at bounding box center [232, 101] width 115 height 115
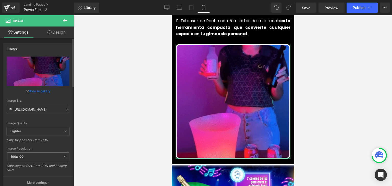
click at [65, 108] on icon at bounding box center [67, 110] width 4 height 4
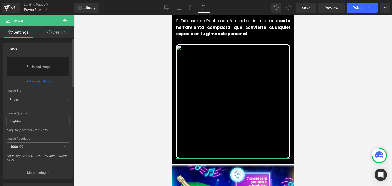
click at [43, 101] on input "text" at bounding box center [38, 99] width 63 height 9
paste input "https://media1.giphy.com/media/v1.Y2lkPTc5MGI3NjExbm81OGxlODJxM3A2a3Budzh3Yzhnb…"
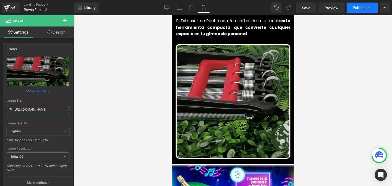
type input "https://media1.giphy.com/media/v1.Y2lkPTc5MGI3NjExbm81OGxlODJxM3A2a3Budzh3Yzhnb…"
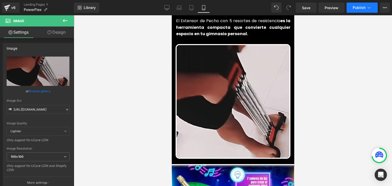
scroll to position [0, 0]
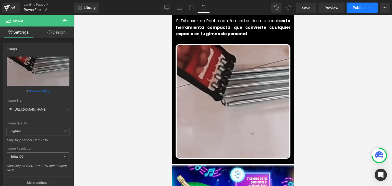
click at [360, 8] on span "Publish" at bounding box center [358, 8] width 13 height 4
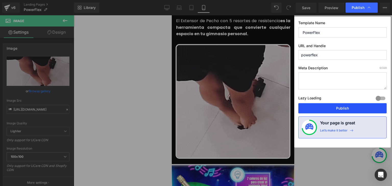
click at [333, 109] on button "Publish" at bounding box center [342, 108] width 88 height 10
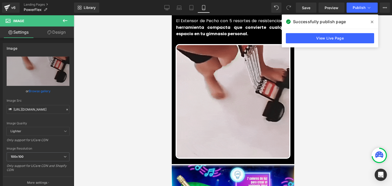
click at [371, 21] on icon at bounding box center [371, 22] width 3 height 4
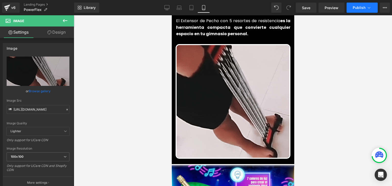
click at [365, 7] on button "Publish" at bounding box center [361, 8] width 31 height 10
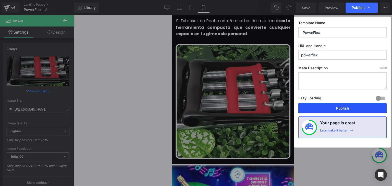
click at [338, 107] on button "Publish" at bounding box center [342, 108] width 88 height 10
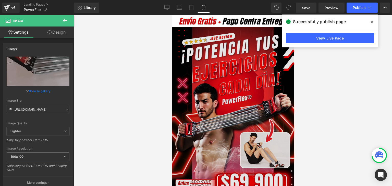
click at [219, 92] on img at bounding box center [232, 117] width 122 height 181
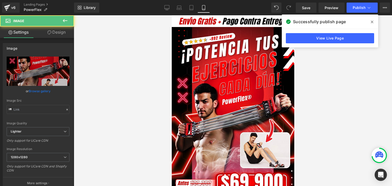
type input "https://ucarecdn.com/9807ca0b-6c75-497a-88dd-7f4084ea419d/-/format/auto/-/previ…"
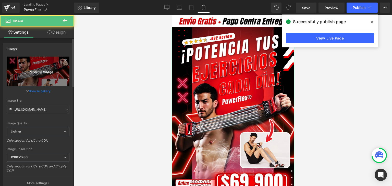
click at [42, 76] on link "Replace Image" at bounding box center [38, 71] width 63 height 29
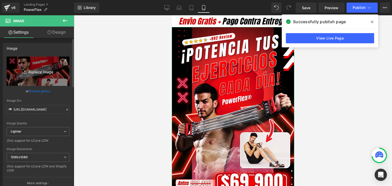
type input "C:\fakepath\Banner Landing.webp"
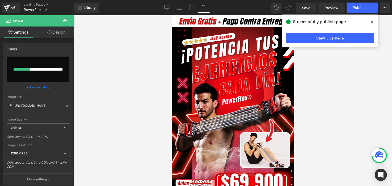
click at [371, 22] on icon at bounding box center [371, 22] width 3 height 4
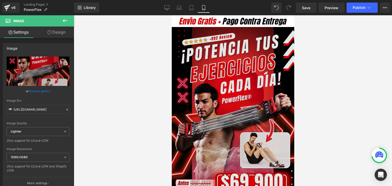
type input "https://ucarecdn.com/2e582d86-da5e-4e67-bb9e-f9c5a24e72e1/-/format/auto/-/previ…"
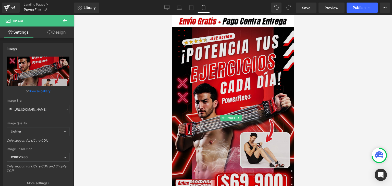
click at [255, 64] on img at bounding box center [232, 117] width 122 height 181
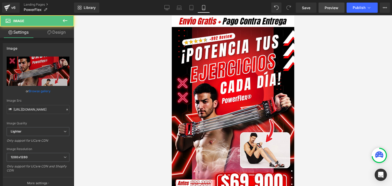
click at [333, 6] on span "Preview" at bounding box center [331, 7] width 14 height 5
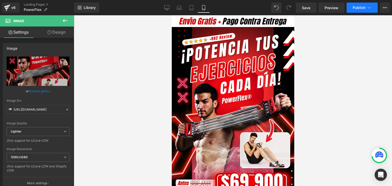
click at [354, 7] on span "Publish" at bounding box center [358, 8] width 13 height 4
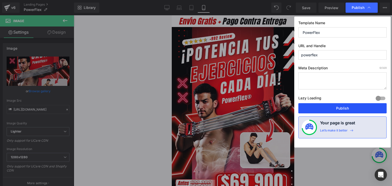
click at [343, 110] on button "Publish" at bounding box center [342, 108] width 88 height 10
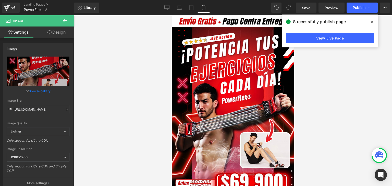
click at [370, 23] on icon at bounding box center [371, 22] width 3 height 4
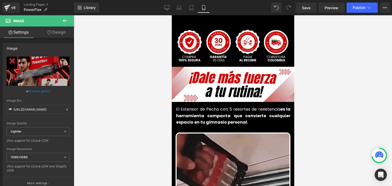
scroll to position [255, 0]
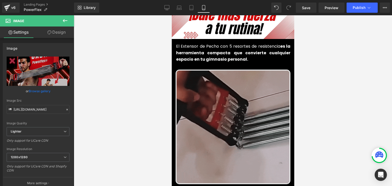
click at [229, 98] on img at bounding box center [232, 127] width 115 height 115
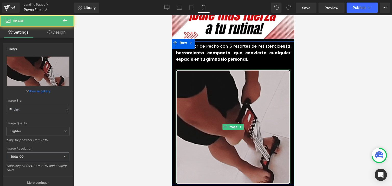
type input "https://media1.giphy.com/media/v1.Y2lkPTc5MGI3NjExbm81OGxlODJxM3A2a3Budzh3Yzhnb…"
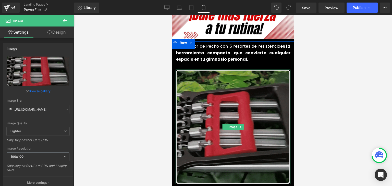
click at [217, 106] on img at bounding box center [232, 127] width 115 height 115
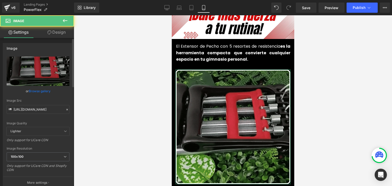
click at [65, 110] on icon at bounding box center [67, 110] width 4 height 4
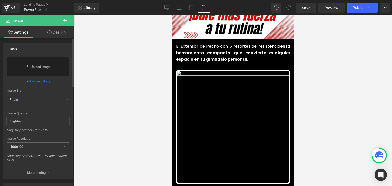
click at [42, 101] on input "text" at bounding box center [38, 99] width 63 height 9
paste input "https://media0.giphy.com/media/v1.Y2lkPTc5MGI3NjExa2R5bGptaDgwcmFlYTh3dXhmZTdle…"
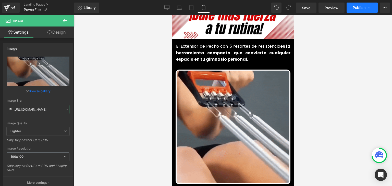
type input "https://media0.giphy.com/media/v1.Y2lkPTc5MGI3NjExa2R5bGptaDgwcmFlYTh3dXhmZTdle…"
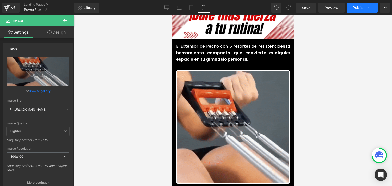
click at [356, 10] on button "Publish" at bounding box center [361, 8] width 31 height 10
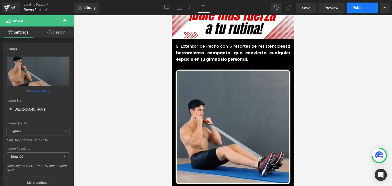
scroll to position [0, 0]
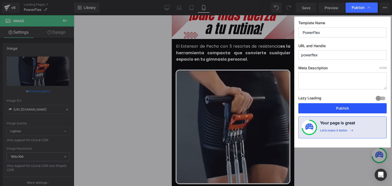
click at [346, 109] on button "Publish" at bounding box center [342, 108] width 88 height 10
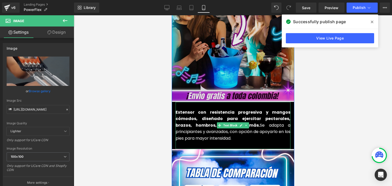
scroll to position [561, 0]
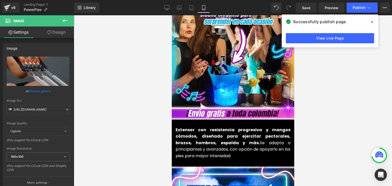
click at [371, 23] on icon at bounding box center [371, 22] width 3 height 4
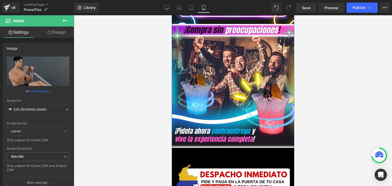
scroll to position [841, 0]
